Goal: Information Seeking & Learning: Learn about a topic

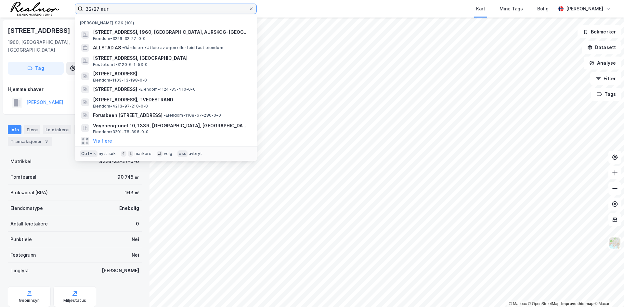
drag, startPoint x: 117, startPoint y: 9, endPoint x: 72, endPoint y: 8, distance: 44.9
click at [72, 8] on div "32/27 aur Nylige søk (101) Sandumveien 51, 1960, [GEOGRAPHIC_DATA], AURSKOG-HØL…" at bounding box center [312, 9] width 624 height 18
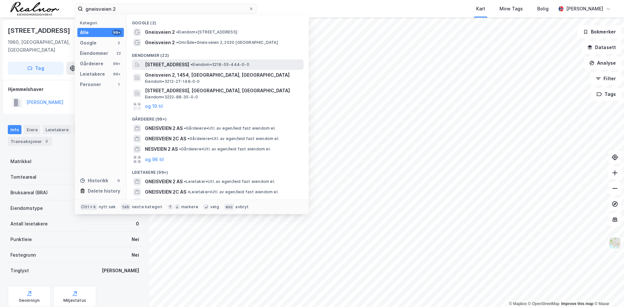
click at [189, 66] on span "[STREET_ADDRESS]" at bounding box center [167, 65] width 44 height 8
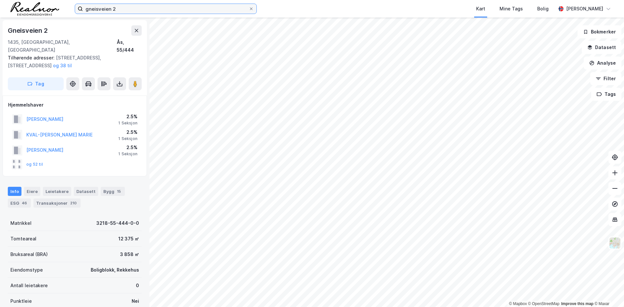
click at [135, 9] on input "gneisveien 2" at bounding box center [166, 9] width 166 height 10
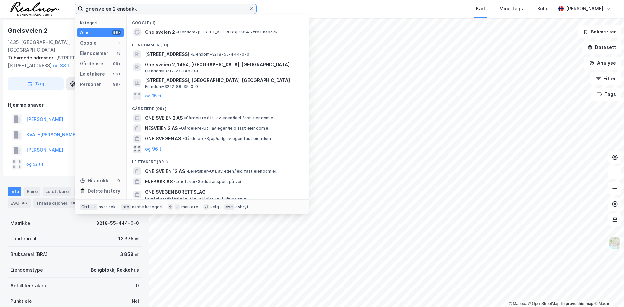
click at [114, 9] on input "gneisveien 2 enebakk" at bounding box center [166, 9] width 166 height 10
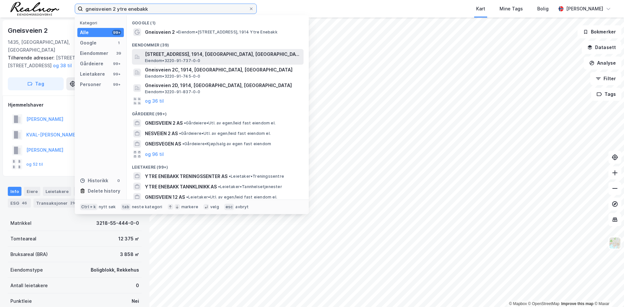
type input "gneisveien 2 ytre enebakk"
click at [200, 56] on span "[STREET_ADDRESS], 1914, [GEOGRAPHIC_DATA], [GEOGRAPHIC_DATA]" at bounding box center [223, 54] width 156 height 8
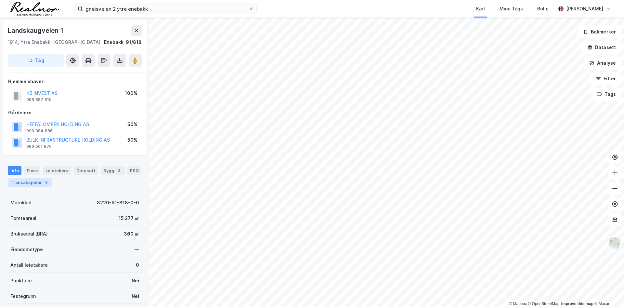
click at [38, 186] on div "Transaksjoner 6" at bounding box center [30, 182] width 45 height 9
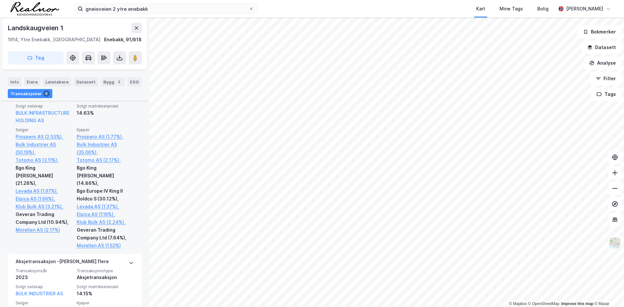
scroll to position [237, 0]
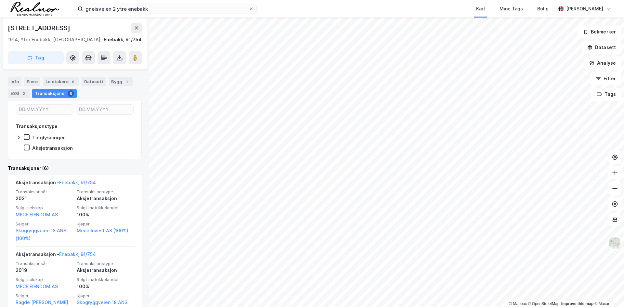
scroll to position [162, 0]
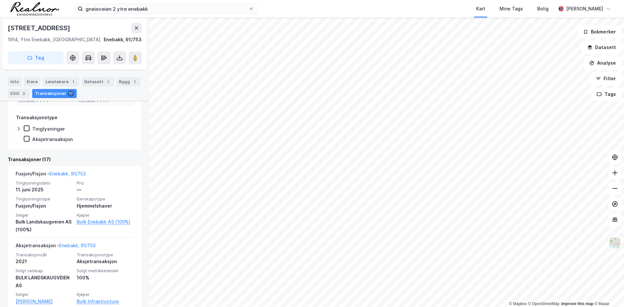
scroll to position [162, 0]
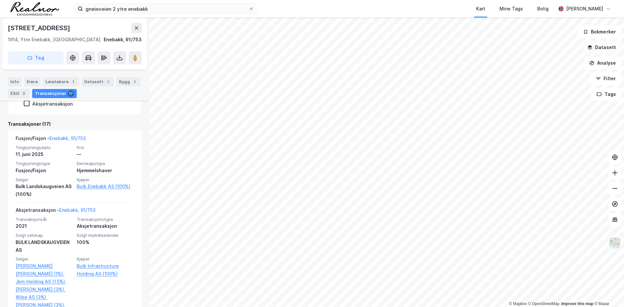
click at [604, 53] on button "Datasett" at bounding box center [602, 47] width 40 height 13
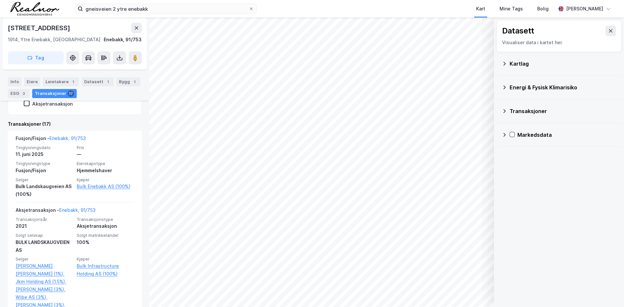
click at [501, 106] on div "Transaksjoner" at bounding box center [558, 111] width 125 height 24
click at [505, 112] on icon at bounding box center [504, 111] width 5 height 5
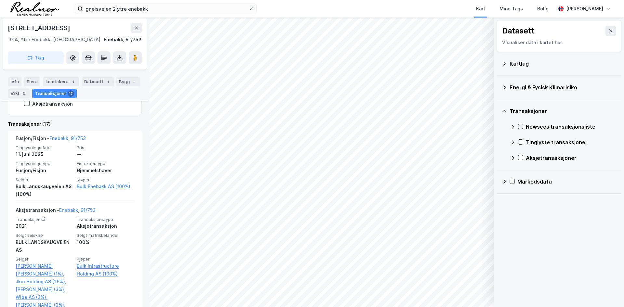
click at [520, 128] on icon at bounding box center [520, 126] width 5 height 5
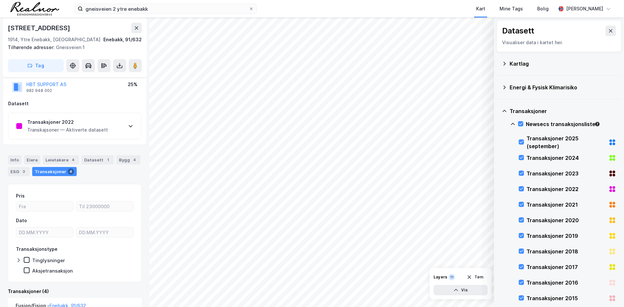
scroll to position [97, 0]
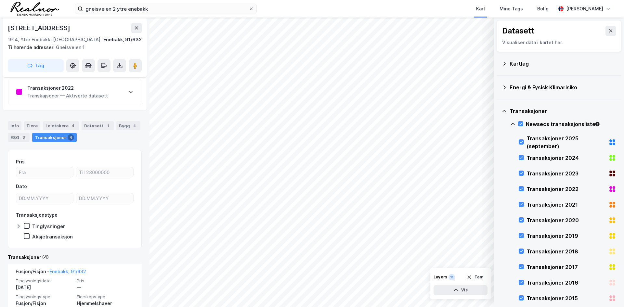
click at [117, 91] on div "Transaksjoner 2022 Transkajsoner — Aktiverte datasett" at bounding box center [74, 92] width 133 height 26
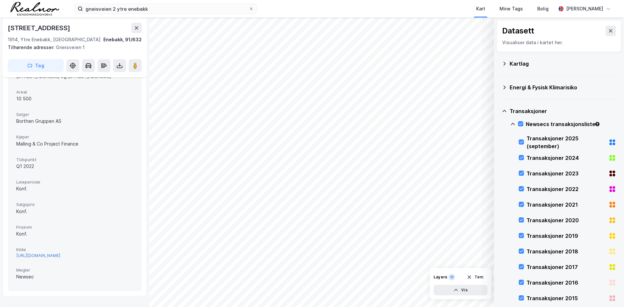
scroll to position [162, 0]
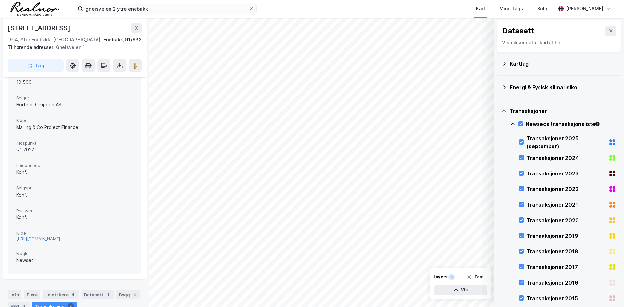
click at [60, 238] on div "[URL][DOMAIN_NAME]" at bounding box center [38, 239] width 44 height 6
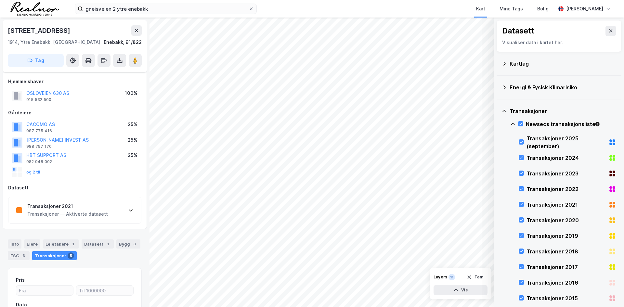
scroll to position [83, 0]
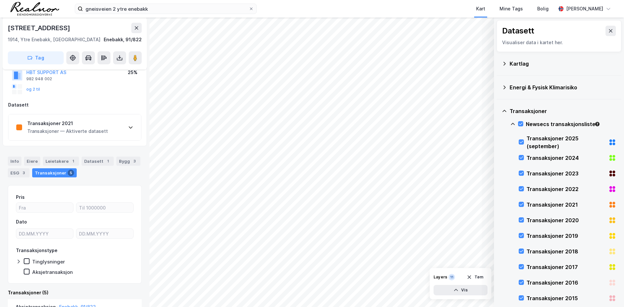
click at [38, 122] on div "Transaksjoner 2021" at bounding box center [67, 124] width 81 height 8
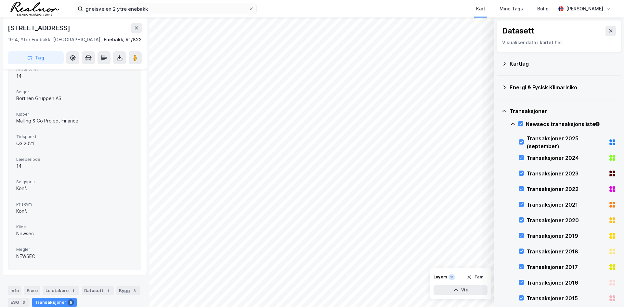
scroll to position [245, 0]
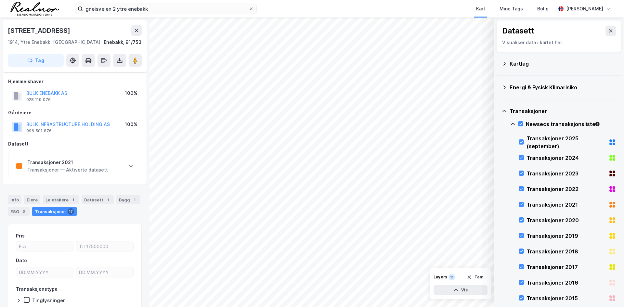
scroll to position [39, 0]
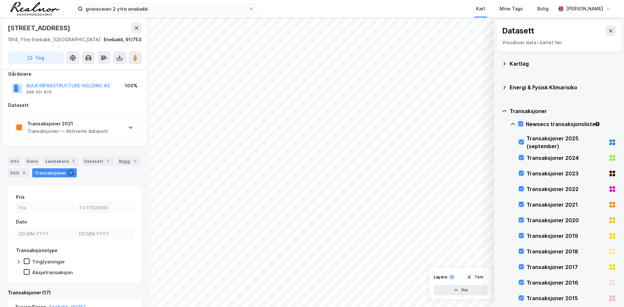
click at [90, 130] on div "Transaksjoner — Aktiverte datasett" at bounding box center [67, 131] width 81 height 8
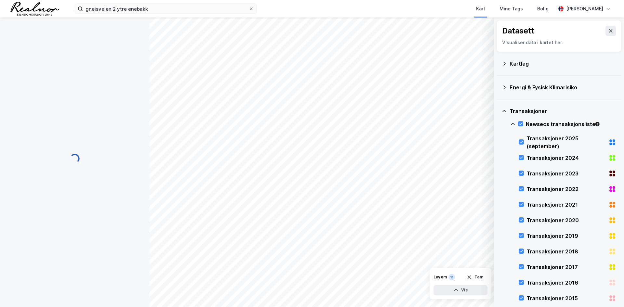
scroll to position [0, 0]
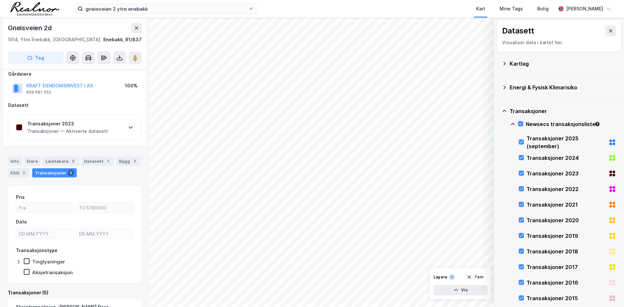
click at [91, 127] on div "Transaksjoner — Aktiverte datasett" at bounding box center [67, 131] width 81 height 8
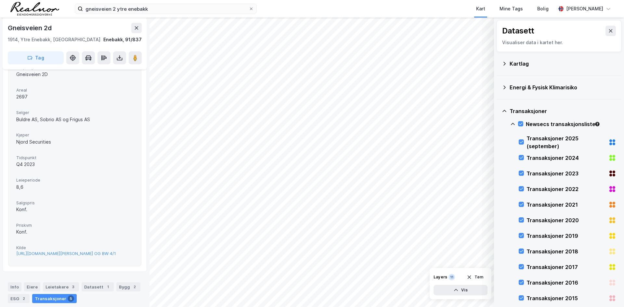
scroll to position [136, 0]
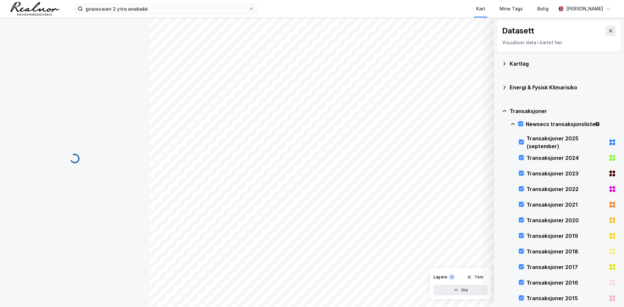
scroll to position [83, 0]
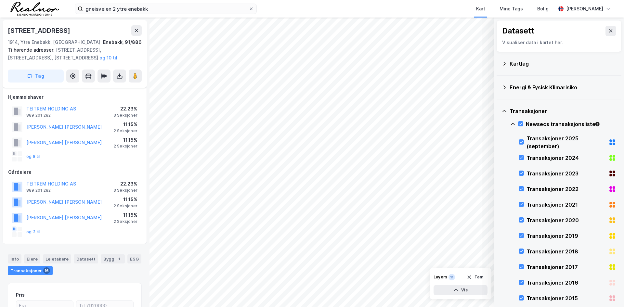
scroll to position [83, 0]
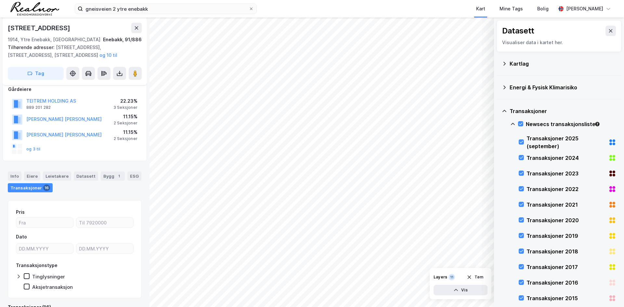
click at [514, 125] on icon at bounding box center [512, 124] width 5 height 5
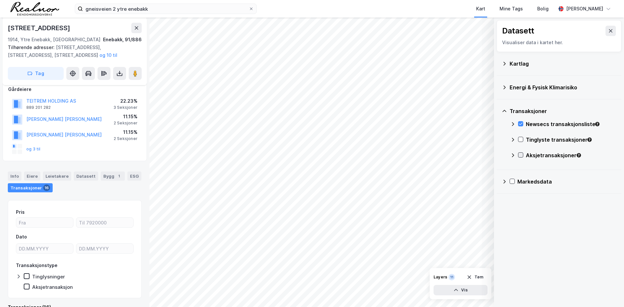
click at [520, 154] on icon at bounding box center [520, 155] width 5 height 5
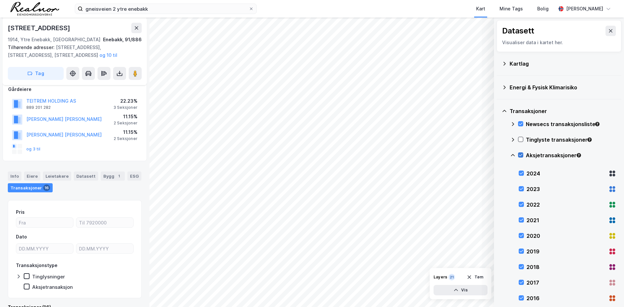
click at [520, 154] on icon at bounding box center [520, 155] width 5 height 5
click at [520, 140] on icon at bounding box center [520, 139] width 5 height 5
click at [521, 123] on icon at bounding box center [520, 124] width 5 height 5
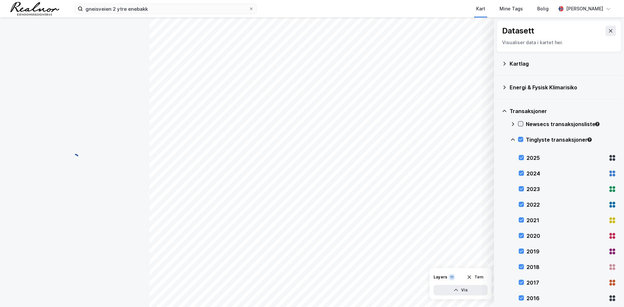
scroll to position [0, 0]
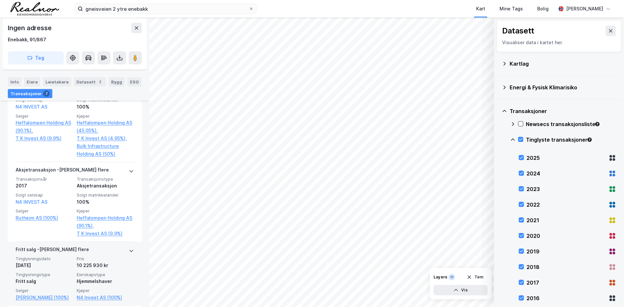
scroll to position [692, 0]
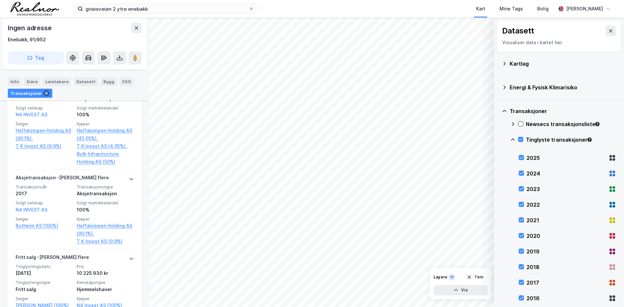
scroll to position [673, 0]
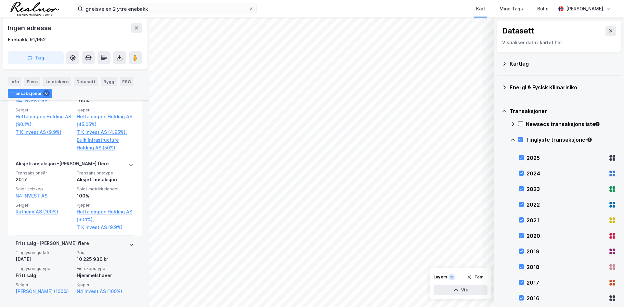
click at [123, 239] on div "[PERSON_NAME] flere" at bounding box center [75, 244] width 118 height 10
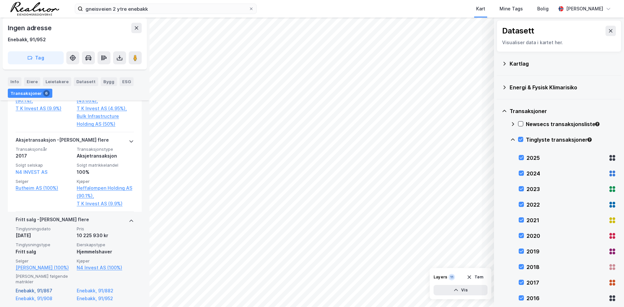
scroll to position [698, 0]
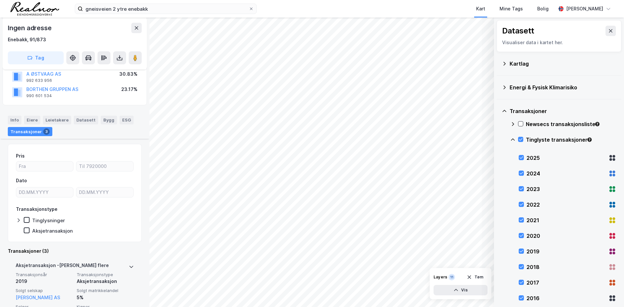
scroll to position [195, 0]
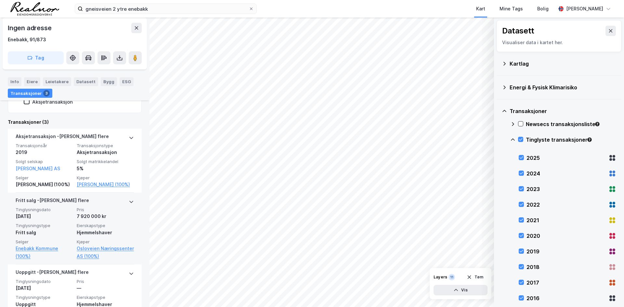
click at [134, 207] on div "[PERSON_NAME] flere Tinglysningsdato [DATE] Pris 7 920 000 kr Tinglysningstype …" at bounding box center [75, 229] width 134 height 72
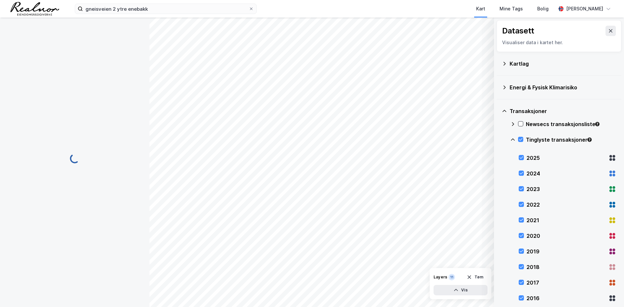
scroll to position [0, 0]
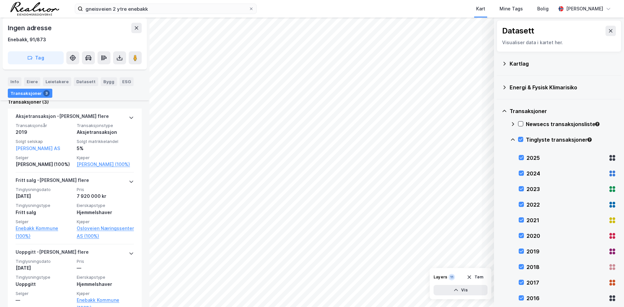
scroll to position [247, 0]
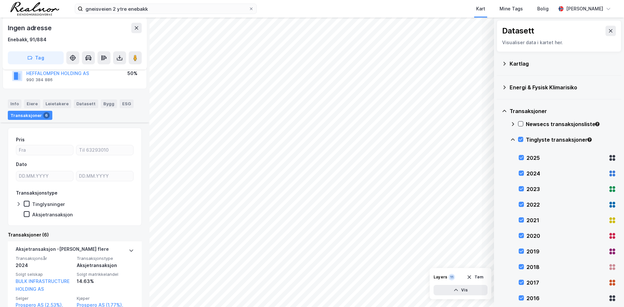
scroll to position [195, 0]
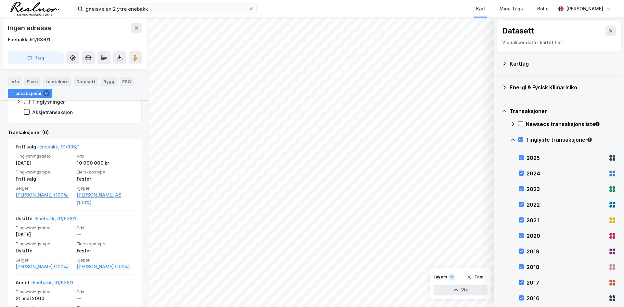
scroll to position [220, 0]
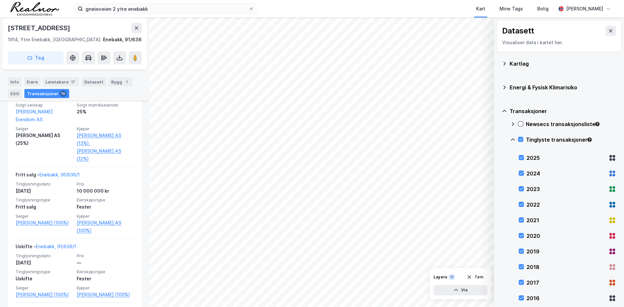
scroll to position [382, 0]
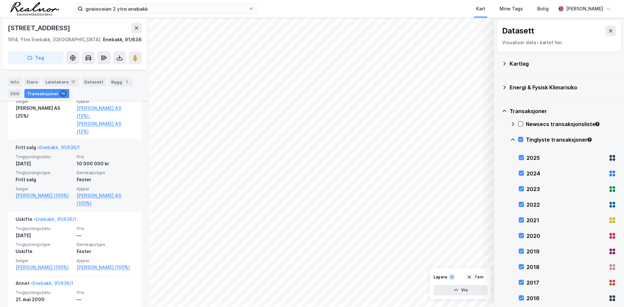
click at [101, 176] on div "Fester" at bounding box center [105, 180] width 57 height 8
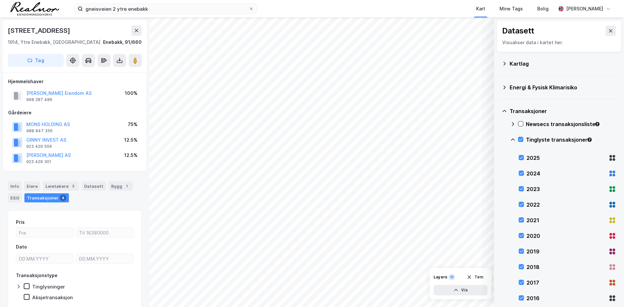
scroll to position [25, 0]
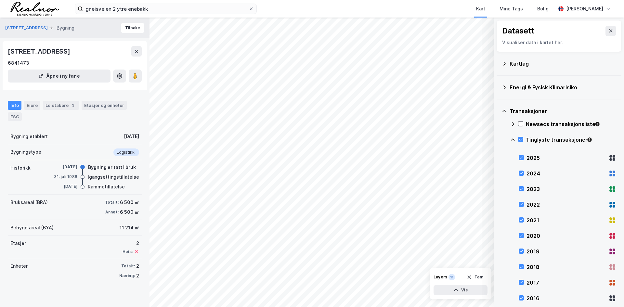
click at [525, 191] on div "2023" at bounding box center [567, 189] width 97 height 16
click at [520, 204] on icon at bounding box center [521, 204] width 5 height 5
click at [524, 222] on div "2021" at bounding box center [567, 220] width 97 height 16
click at [525, 238] on div "2020" at bounding box center [567, 236] width 97 height 16
click at [523, 249] on div at bounding box center [521, 251] width 5 height 5
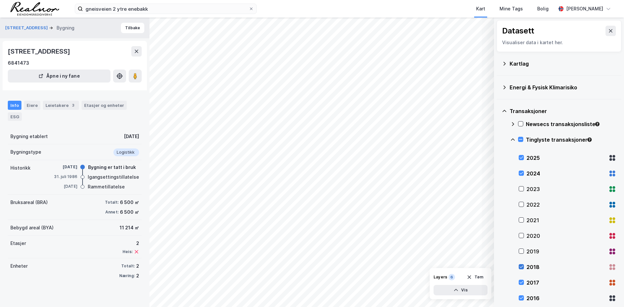
click at [521, 269] on icon at bounding box center [521, 266] width 5 height 5
click at [522, 280] on icon at bounding box center [521, 282] width 5 height 5
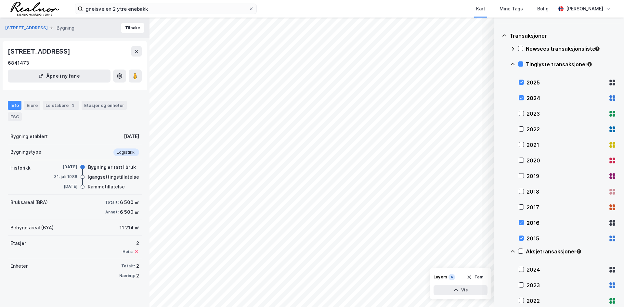
scroll to position [97, 0]
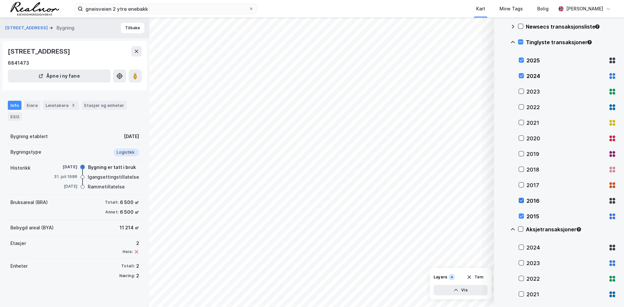
click at [522, 200] on icon at bounding box center [521, 200] width 5 height 5
click at [523, 213] on div "2015" at bounding box center [567, 217] width 97 height 16
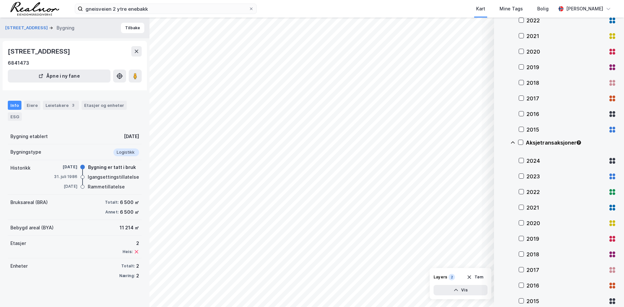
scroll to position [217, 0]
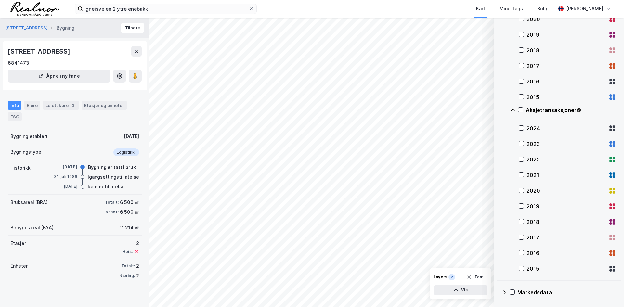
click at [512, 109] on icon at bounding box center [512, 110] width 5 height 5
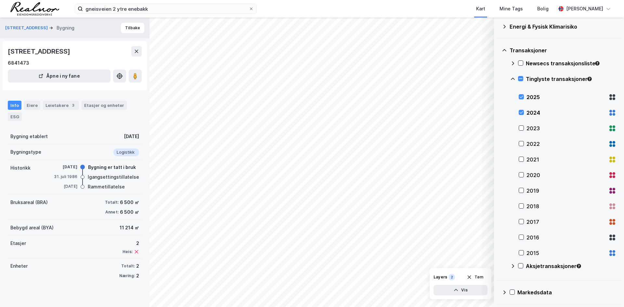
scroll to position [61, 0]
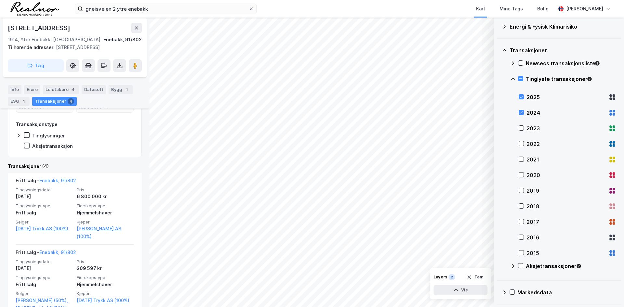
scroll to position [164, 0]
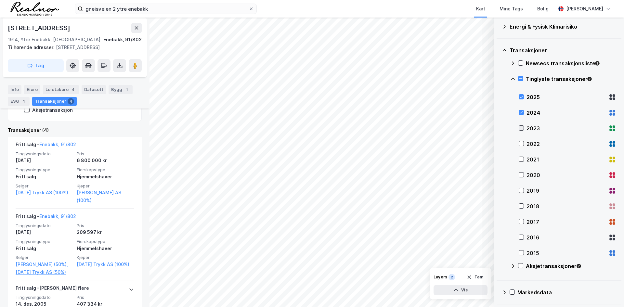
click at [520, 127] on icon at bounding box center [521, 128] width 5 height 5
click at [521, 99] on icon at bounding box center [521, 97] width 5 height 5
click at [521, 110] on icon at bounding box center [521, 112] width 5 height 5
click at [520, 130] on icon at bounding box center [521, 128] width 5 height 5
click at [513, 63] on icon at bounding box center [512, 63] width 5 height 5
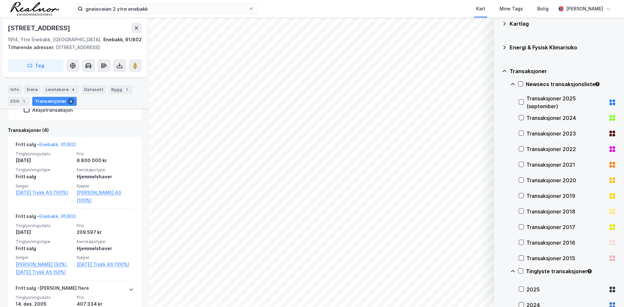
scroll to position [37, 0]
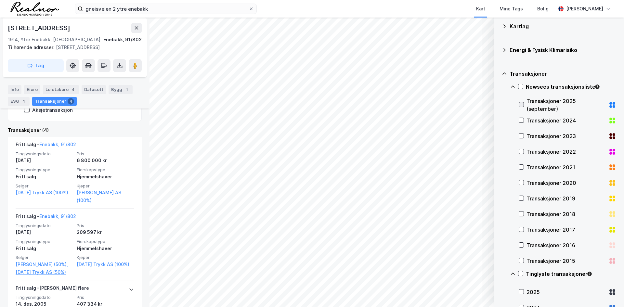
click at [522, 105] on icon at bounding box center [521, 104] width 5 height 5
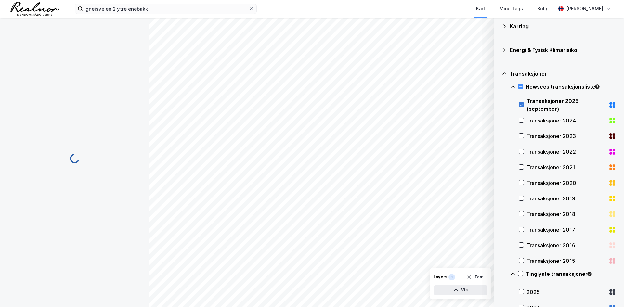
scroll to position [0, 0]
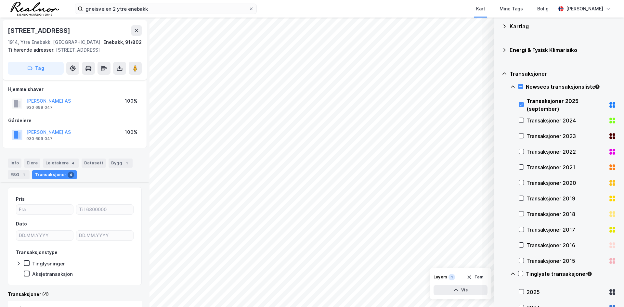
click at [524, 121] on div "Transaksjoner 2024" at bounding box center [567, 121] width 97 height 16
click at [521, 131] on div "Transaksjoner 2023" at bounding box center [567, 136] width 97 height 16
